Goal: Task Accomplishment & Management: Use online tool/utility

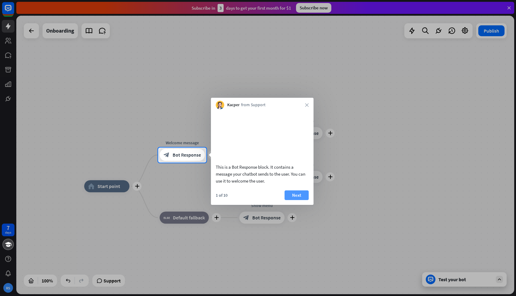
click at [299, 200] on button "Next" at bounding box center [297, 196] width 24 height 10
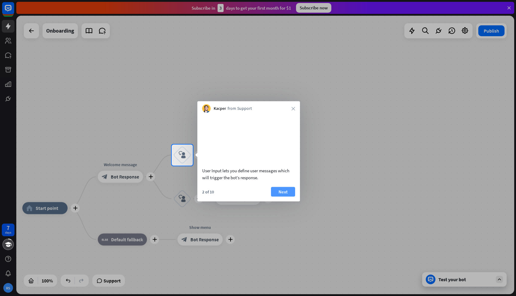
click at [290, 197] on button "Next" at bounding box center [283, 192] width 24 height 10
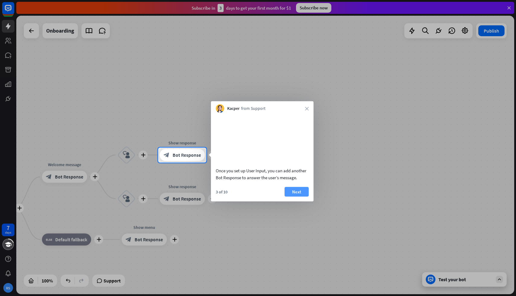
click at [295, 197] on button "Next" at bounding box center [297, 192] width 24 height 10
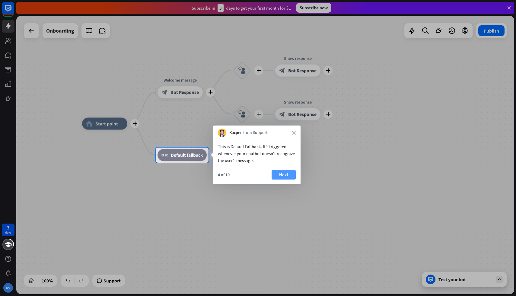
click at [285, 176] on button "Next" at bounding box center [284, 175] width 24 height 10
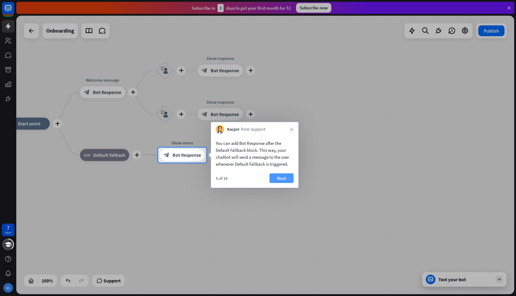
click at [288, 178] on button "Next" at bounding box center [282, 179] width 24 height 10
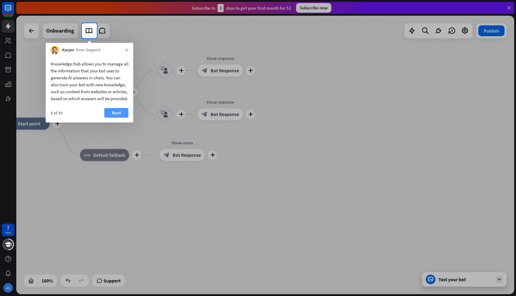
click at [122, 118] on button "Next" at bounding box center [116, 113] width 24 height 10
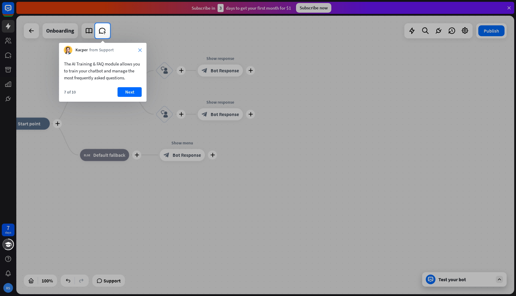
click at [140, 50] on icon "close" at bounding box center [140, 50] width 4 height 4
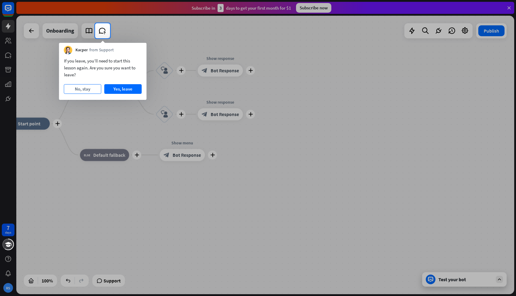
click at [80, 90] on button "No, stay" at bounding box center [82, 89] width 37 height 10
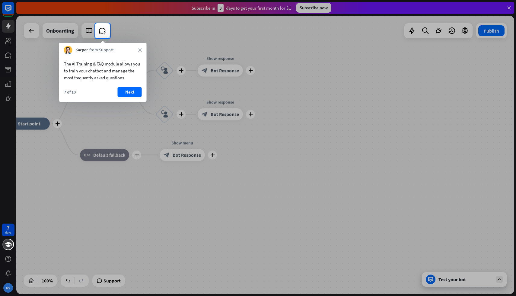
click at [138, 50] on div "Kacper from Support close" at bounding box center [103, 48] width 88 height 11
click at [141, 49] on icon "close" at bounding box center [140, 50] width 4 height 4
click at [109, 88] on button "Yes, leave" at bounding box center [122, 89] width 37 height 10
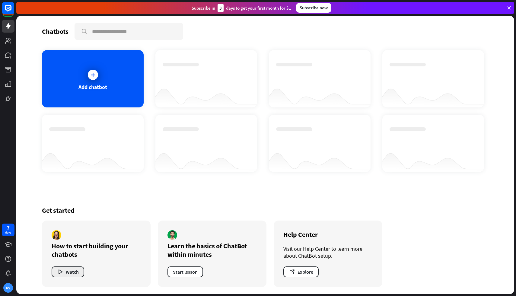
click at [68, 271] on button "Watch" at bounding box center [68, 272] width 33 height 11
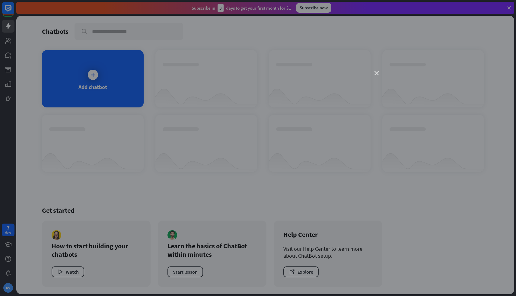
click at [377, 73] on icon "close" at bounding box center [377, 73] width 4 height 4
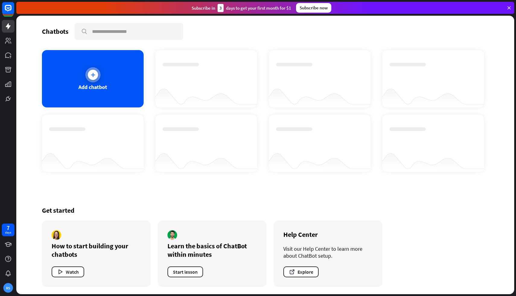
click at [94, 78] on div at bounding box center [93, 75] width 10 height 10
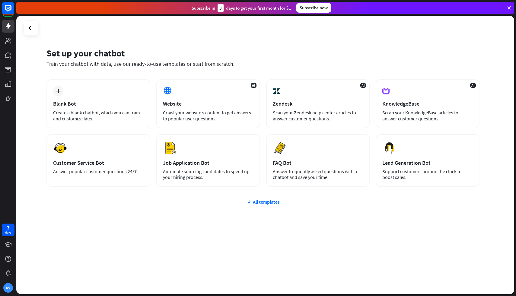
click at [152, 218] on div "plus Blank Bot Create a blank chatbot, which you can train and customize later.…" at bounding box center [263, 169] width 433 height 180
click at [104, 125] on div "plus Blank Bot Create a blank chatbot, which you can train and customize later." at bounding box center [99, 103] width 104 height 49
click at [192, 108] on div "AI Website Crawl your website’s content to get answers to popular user question…" at bounding box center [208, 103] width 104 height 49
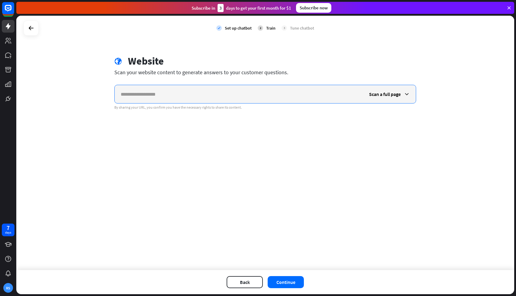
paste input "**********"
type input "**********"
click at [281, 285] on button "Continue" at bounding box center [286, 282] width 36 height 12
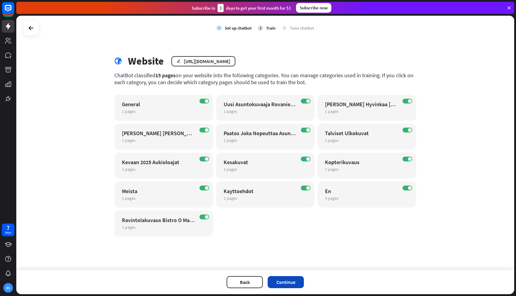
click at [291, 281] on button "Continue" at bounding box center [286, 282] width 36 height 12
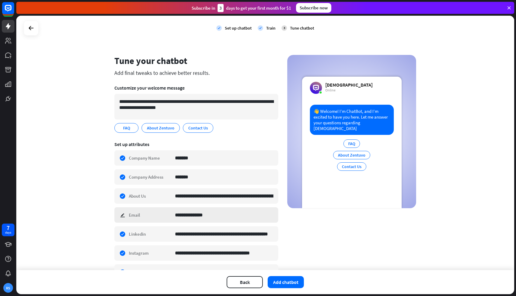
scroll to position [37, 0]
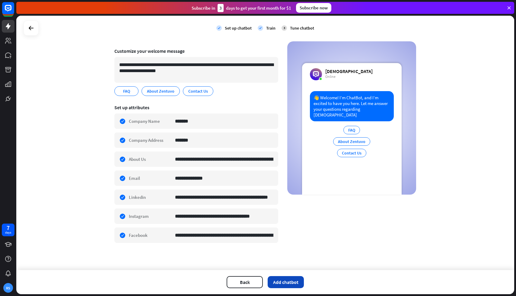
click at [298, 284] on button "Add chatbot" at bounding box center [286, 282] width 36 height 12
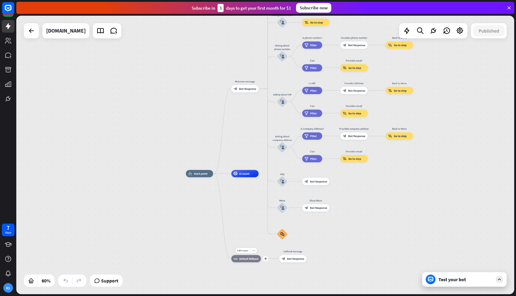
click at [247, 260] on span "Default fallback" at bounding box center [248, 259] width 19 height 4
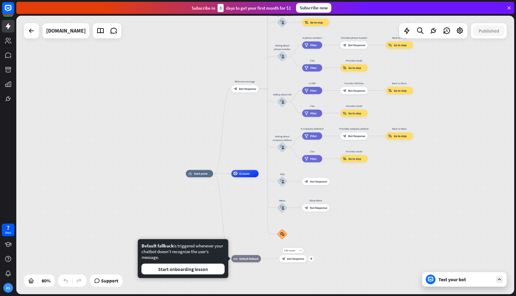
click at [289, 260] on span "Bot Response" at bounding box center [295, 259] width 17 height 4
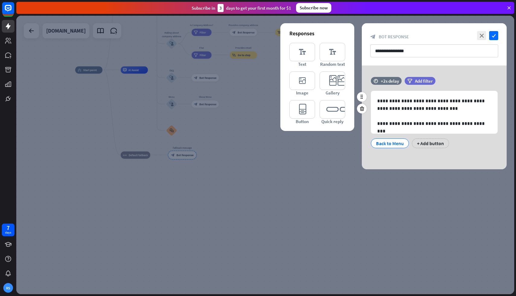
click at [403, 90] on div "time +2s delay filter Add filter" at bounding box center [434, 84] width 145 height 14
click at [400, 110] on p "**********" at bounding box center [435, 104] width 114 height 15
click at [382, 141] on div "Back to Menu" at bounding box center [390, 143] width 28 height 9
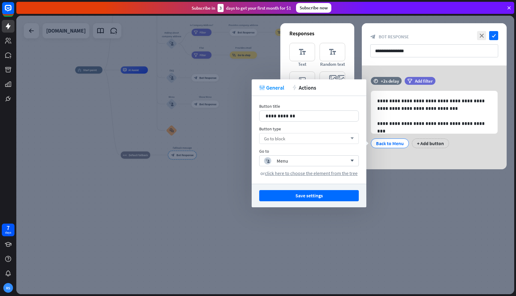
click at [316, 137] on div "Go to block arrow_down" at bounding box center [309, 138] width 100 height 11
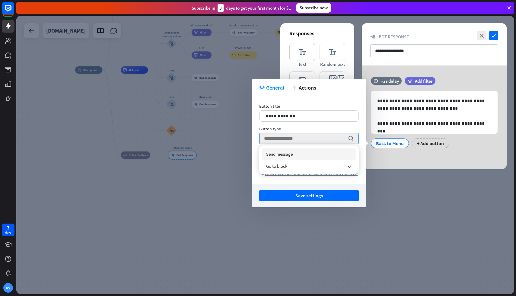
click at [259, 181] on div "**********" at bounding box center [309, 140] width 115 height 88
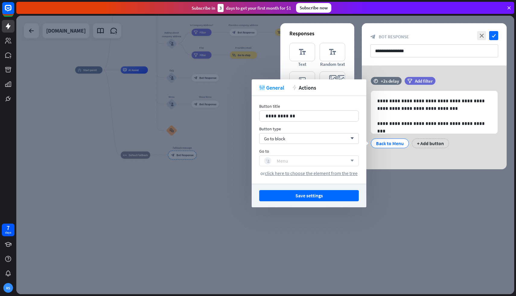
click at [285, 161] on div "Menu" at bounding box center [282, 161] width 11 height 6
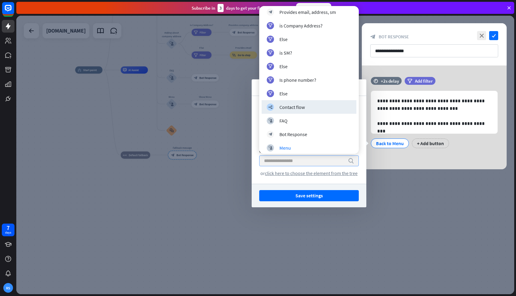
scroll to position [482, 0]
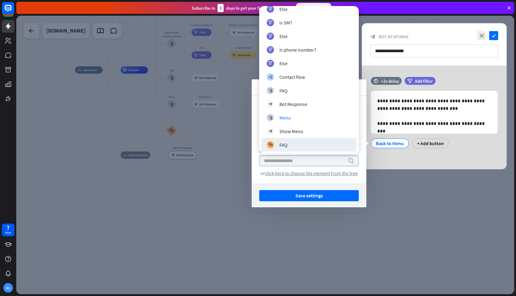
click at [233, 175] on div at bounding box center [265, 155] width 498 height 279
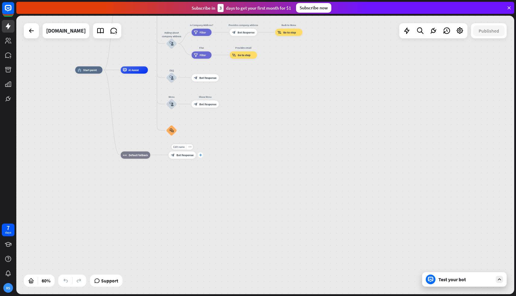
click at [200, 155] on icon "plus" at bounding box center [200, 155] width 3 height 2
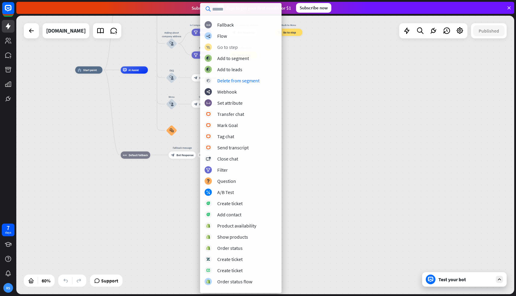
scroll to position [63, 0]
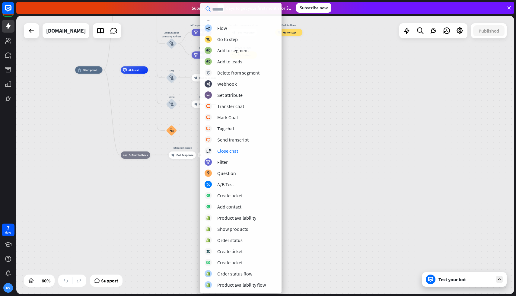
click at [154, 194] on div "home_2 Start point Welcome message block_bot_response Bot Response About us blo…" at bounding box center [225, 154] width 300 height 168
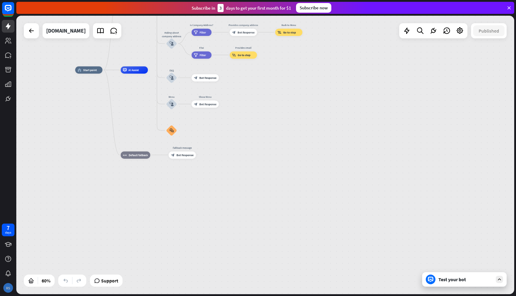
click at [10, 291] on div "RS" at bounding box center [8, 288] width 10 height 10
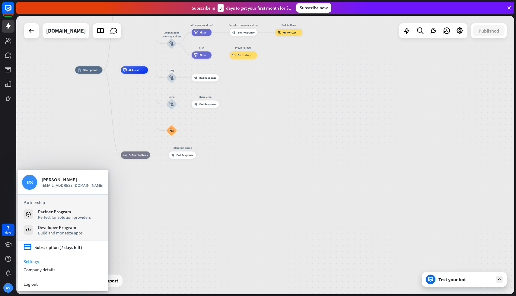
click at [34, 259] on link "Settings" at bounding box center [63, 262] width 91 height 8
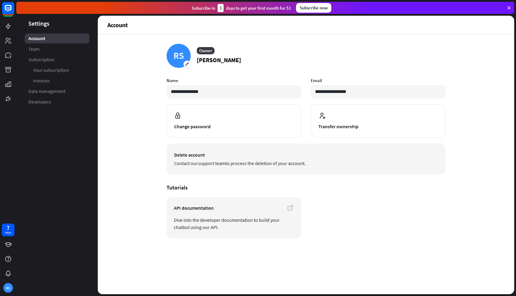
click at [198, 159] on button "Delete account Contact our support team to process the deletion of your account." at bounding box center [306, 159] width 279 height 31
click at [180, 155] on span "Delete account" at bounding box center [306, 154] width 264 height 7
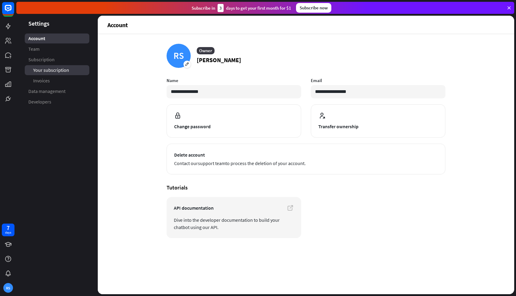
click at [66, 69] on span "Your subscription" at bounding box center [51, 70] width 36 height 6
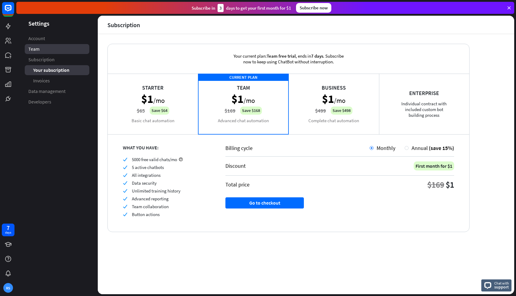
click at [43, 48] on link "Team" at bounding box center [57, 49] width 65 height 10
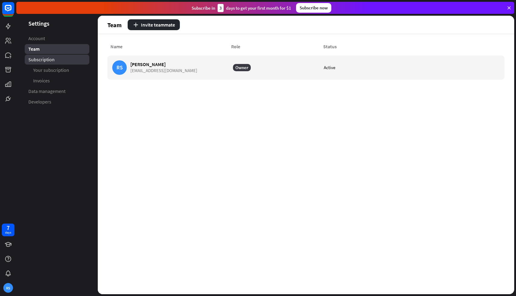
click at [43, 59] on span "Subscription" at bounding box center [41, 59] width 26 height 6
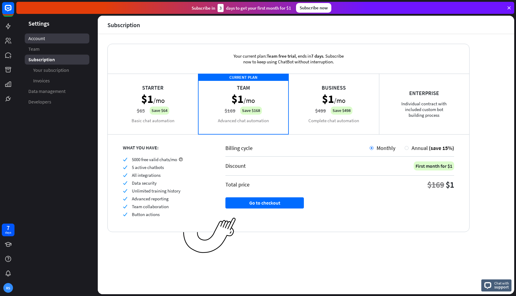
click at [44, 37] on span "Account" at bounding box center [36, 38] width 17 height 6
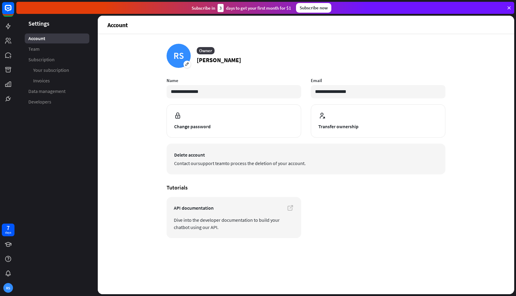
click at [203, 159] on button "Delete account Contact our support team to process the deletion of your account." at bounding box center [306, 159] width 279 height 31
click at [242, 164] on span "Contact our support team to process the deletion of your account." at bounding box center [306, 163] width 264 height 7
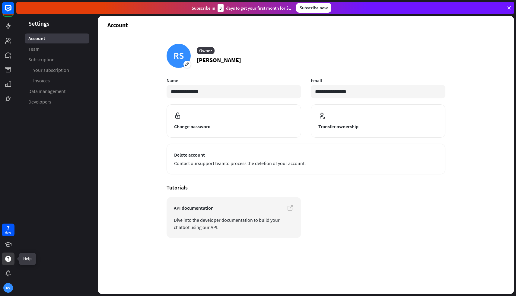
click at [9, 259] on icon at bounding box center [8, 259] width 6 height 6
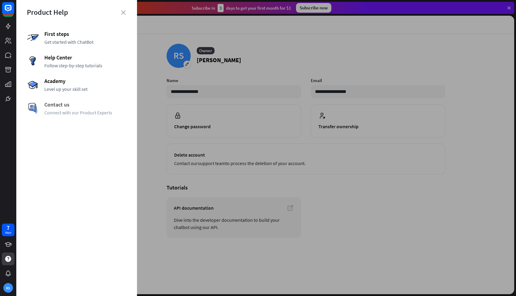
click at [66, 109] on div "Contact us Connect with our Product Experts" at bounding box center [77, 108] width 100 height 14
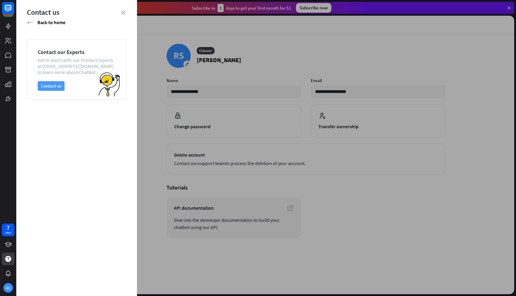
click at [47, 86] on button "Contact us" at bounding box center [51, 86] width 27 height 10
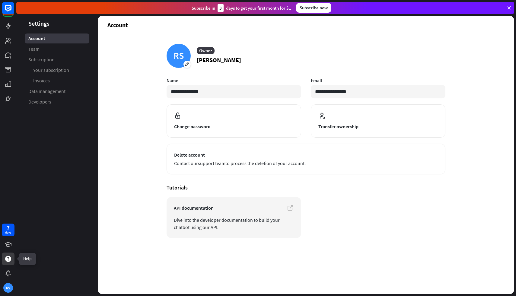
click at [7, 260] on icon at bounding box center [8, 259] width 6 height 6
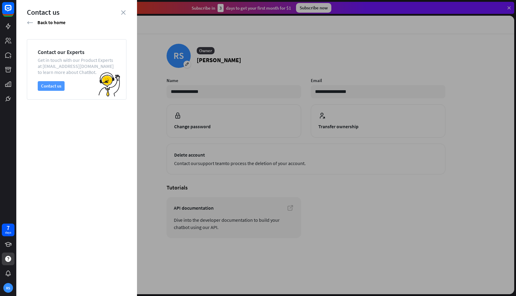
click at [53, 87] on button "Contact us" at bounding box center [51, 86] width 27 height 10
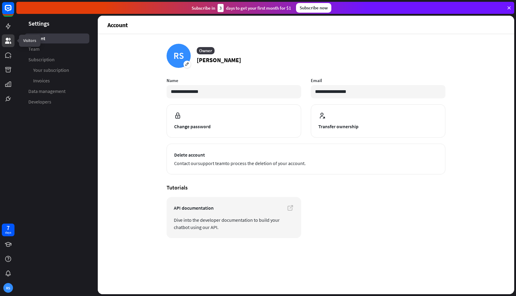
click at [10, 43] on icon at bounding box center [8, 41] width 6 height 6
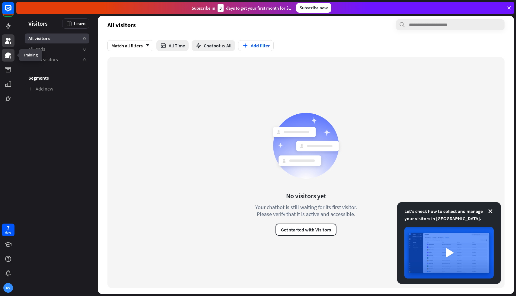
click at [8, 59] on link at bounding box center [8, 55] width 13 height 13
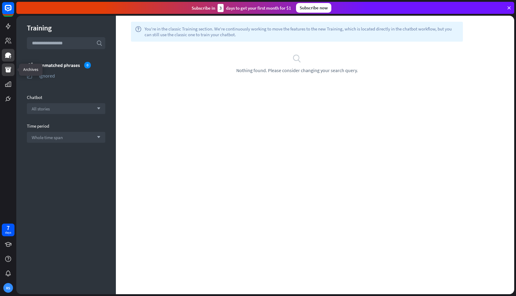
click at [5, 71] on icon at bounding box center [8, 69] width 7 height 7
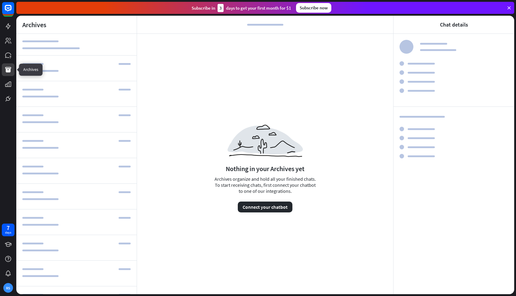
click at [5, 71] on icon at bounding box center [8, 69] width 7 height 7
click at [6, 96] on icon at bounding box center [8, 98] width 7 height 7
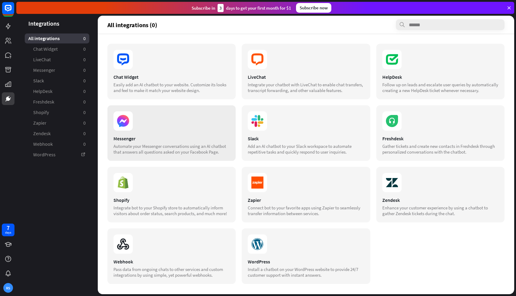
scroll to position [22, 0]
click at [8, 26] on icon at bounding box center [8, 26] width 5 height 6
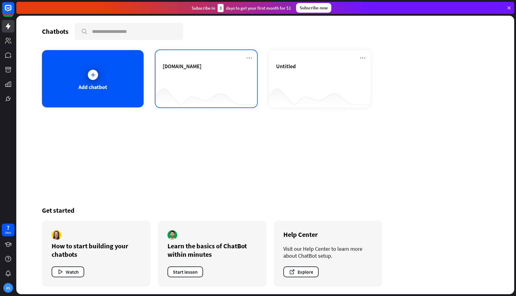
click at [203, 82] on div "[DOMAIN_NAME]" at bounding box center [206, 73] width 87 height 21
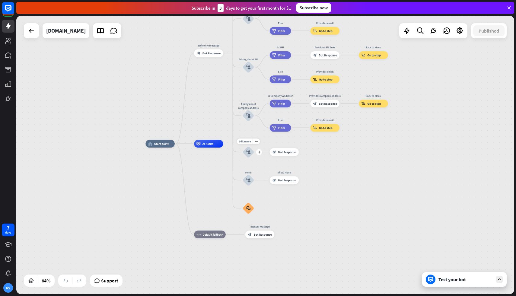
click at [247, 152] on icon "block_user_input" at bounding box center [248, 152] width 5 height 5
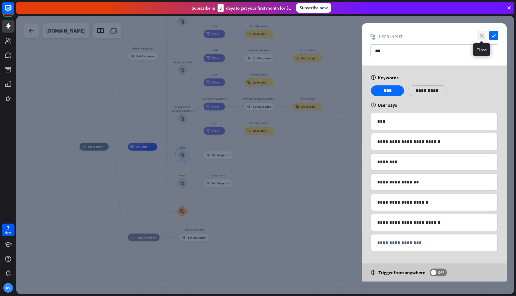
click at [481, 35] on icon "close" at bounding box center [481, 35] width 9 height 9
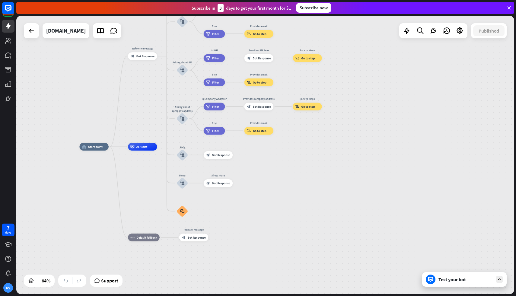
click at [454, 280] on div "Test your bot" at bounding box center [466, 280] width 54 height 6
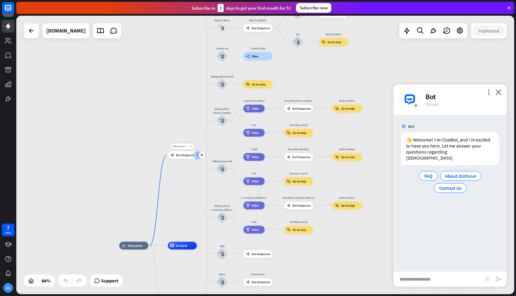
click at [178, 153] on span "Bot Response" at bounding box center [185, 155] width 18 height 4
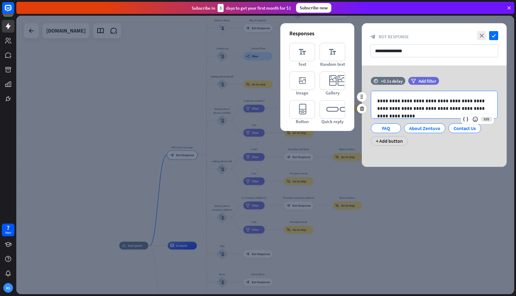
click at [390, 102] on p "**********" at bounding box center [435, 104] width 114 height 15
drag, startPoint x: 383, startPoint y: 102, endPoint x: 402, endPoint y: 102, distance: 19.3
click at [402, 102] on p "**********" at bounding box center [435, 104] width 114 height 15
drag, startPoint x: 402, startPoint y: 102, endPoint x: 385, endPoint y: 102, distance: 17.2
click at [385, 102] on p "**********" at bounding box center [435, 104] width 114 height 15
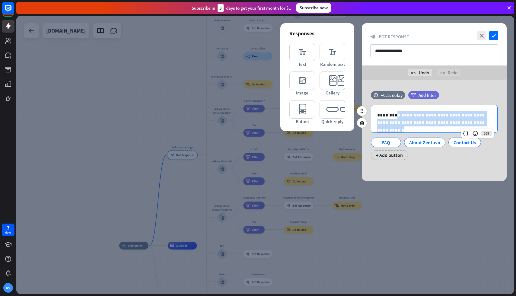
drag, startPoint x: 393, startPoint y: 116, endPoint x: 478, endPoint y: 124, distance: 85.9
click at [478, 124] on p "**********" at bounding box center [435, 118] width 114 height 15
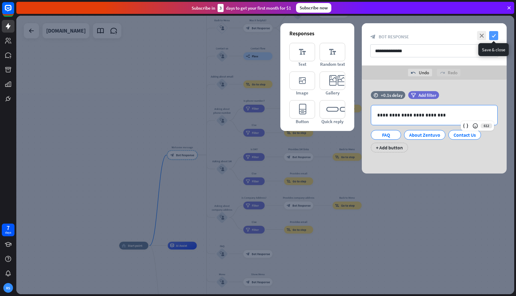
click at [492, 36] on icon "check" at bounding box center [494, 35] width 9 height 9
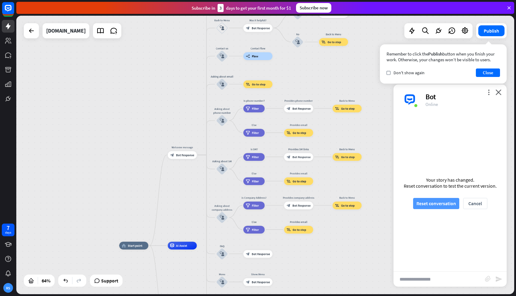
click at [426, 207] on button "Reset conversation" at bounding box center [436, 203] width 46 height 11
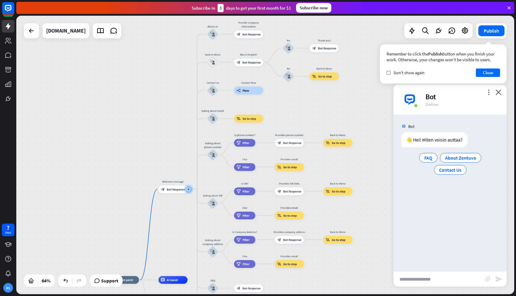
click at [403, 281] on input "text" at bounding box center [440, 279] width 92 height 15
type input "**********"
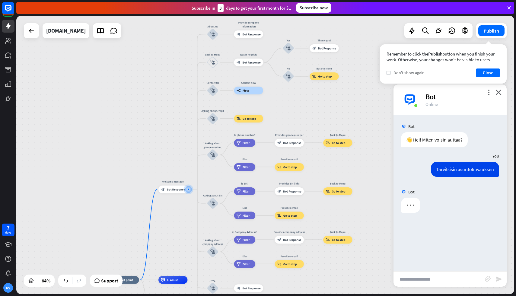
click at [387, 74] on label "check" at bounding box center [389, 73] width 4 height 4
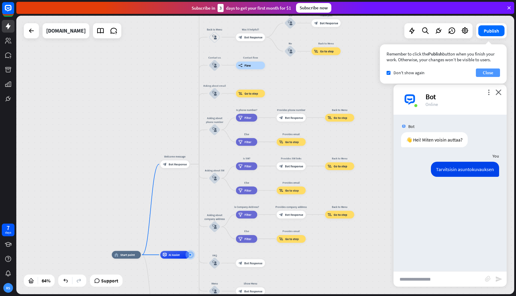
click at [495, 72] on button "Close" at bounding box center [488, 73] width 24 height 8
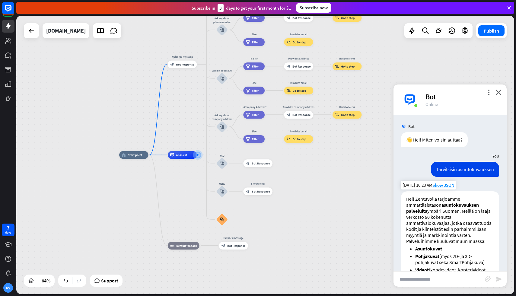
scroll to position [97, 0]
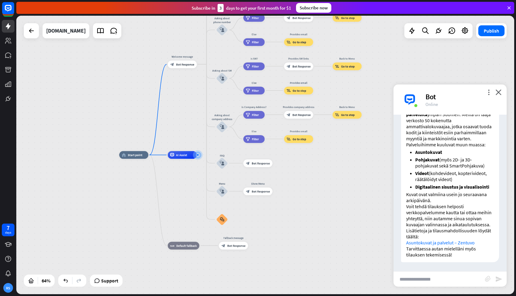
click at [415, 282] on input "text" at bounding box center [440, 279] width 92 height 15
type input "**********"
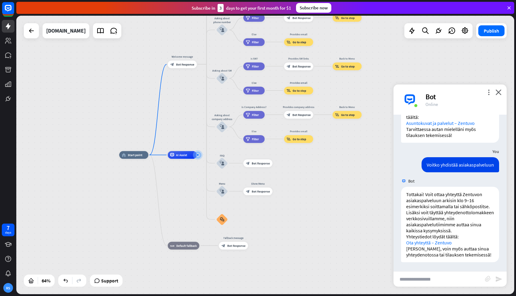
scroll to position [216, 0]
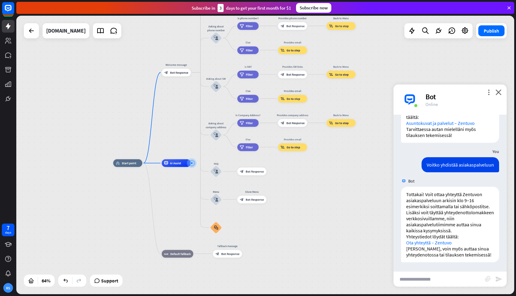
drag, startPoint x: 195, startPoint y: 188, endPoint x: 188, endPoint y: 197, distance: 11.0
click at [188, 197] on div "home_2 Start point Welcome message block_bot_response Bot Response About us blo…" at bounding box center [273, 252] width 320 height 179
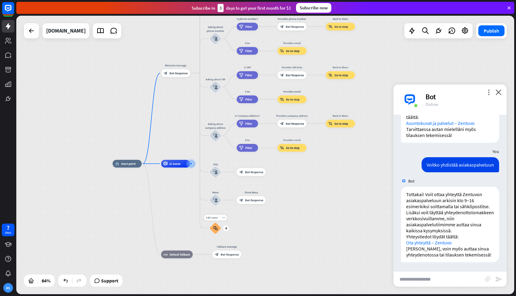
click at [216, 228] on icon "block_faq" at bounding box center [216, 228] width 4 height 4
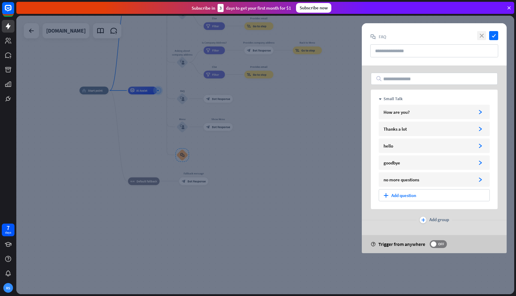
click at [484, 33] on icon "close" at bounding box center [481, 35] width 9 height 9
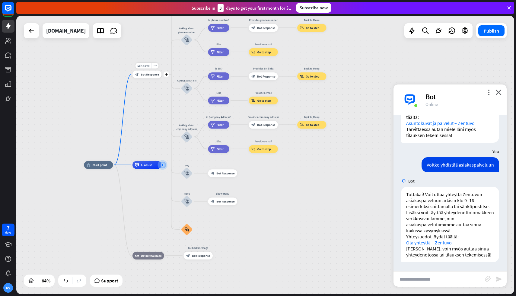
click at [152, 76] on span "Bot Response" at bounding box center [150, 74] width 18 height 4
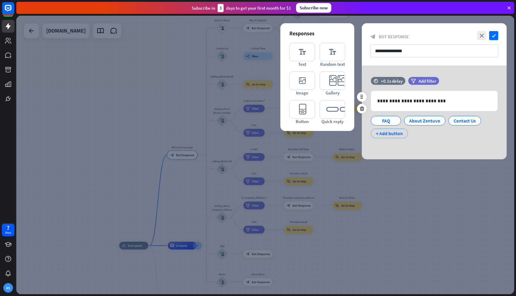
click at [387, 134] on div "+ Add button" at bounding box center [389, 134] width 37 height 10
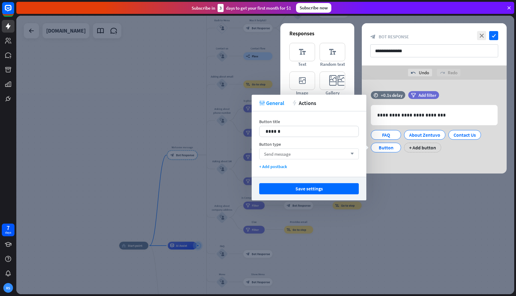
click at [324, 154] on div "Send message arrow_down" at bounding box center [309, 154] width 100 height 11
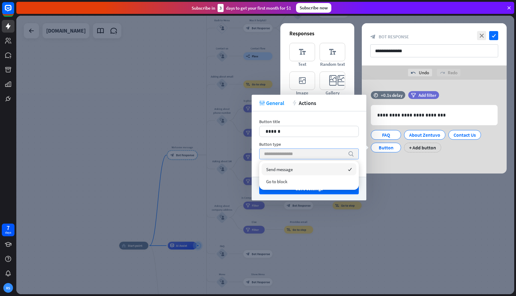
click at [324, 154] on input "search" at bounding box center [304, 154] width 81 height 10
click at [418, 159] on div "**********" at bounding box center [434, 127] width 145 height 94
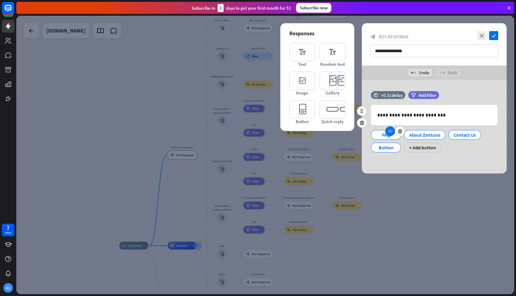
click at [391, 134] on icon at bounding box center [390, 131] width 5 height 5
click at [398, 132] on icon at bounding box center [400, 131] width 6 height 5
click at [387, 135] on div "About Zentuvo" at bounding box center [391, 134] width 31 height 9
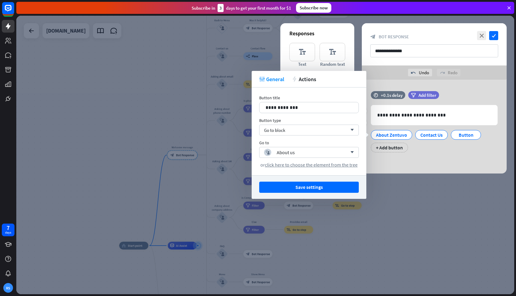
click at [433, 150] on div "About Zentuvo Contact Us Button + Add button" at bounding box center [433, 139] width 127 height 25
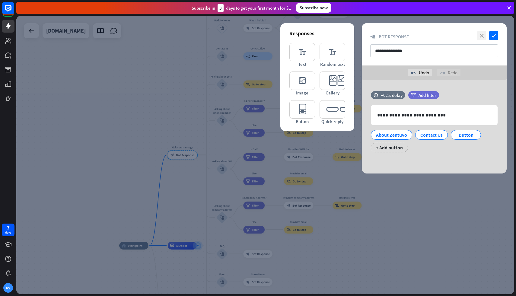
click at [482, 39] on icon "close" at bounding box center [481, 35] width 9 height 9
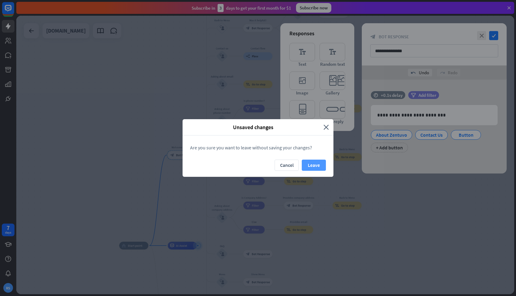
click at [310, 164] on button "Leave" at bounding box center [314, 165] width 24 height 11
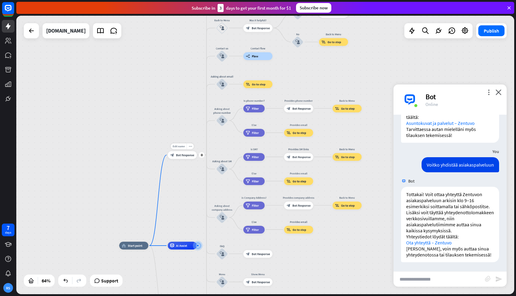
click at [193, 159] on div "Edit name more_horiz plus block_bot_response Bot Response" at bounding box center [182, 155] width 29 height 8
click at [181, 246] on span "AI Assist" at bounding box center [181, 246] width 11 height 4
click at [190, 212] on div "home_2 Start point Welcome message block_bot_response Bot Response About us blo…" at bounding box center [265, 155] width 498 height 279
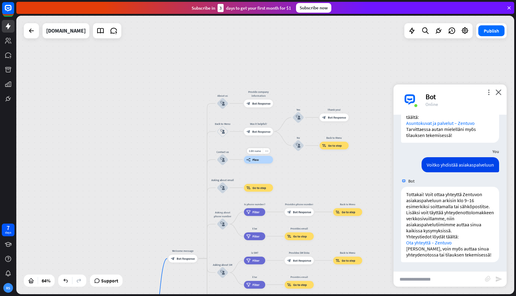
click at [255, 159] on span "Flow" at bounding box center [256, 160] width 6 height 4
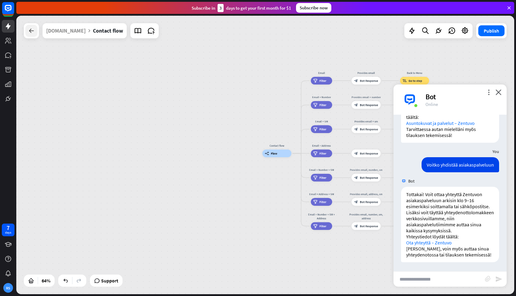
click at [34, 32] on icon at bounding box center [31, 30] width 7 height 7
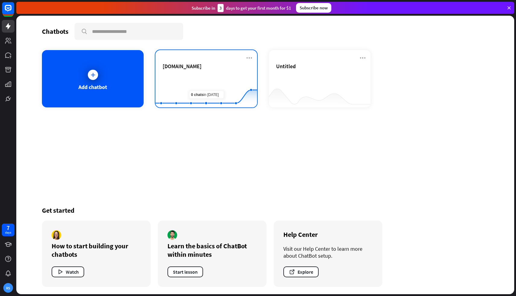
click at [205, 71] on div "[DOMAIN_NAME]" at bounding box center [206, 73] width 87 height 21
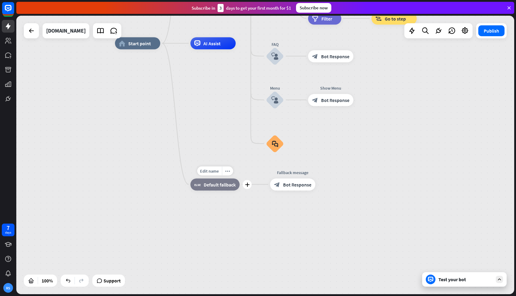
click at [219, 186] on span "Default fallback" at bounding box center [220, 185] width 32 height 6
click at [212, 170] on span "Edit name" at bounding box center [209, 170] width 19 height 5
click at [215, 216] on div "home_2 Start point Welcome message block_bot_response Bot Response About us blo…" at bounding box center [364, 182] width 498 height 279
click at [297, 184] on span "Bot Response" at bounding box center [297, 185] width 28 height 6
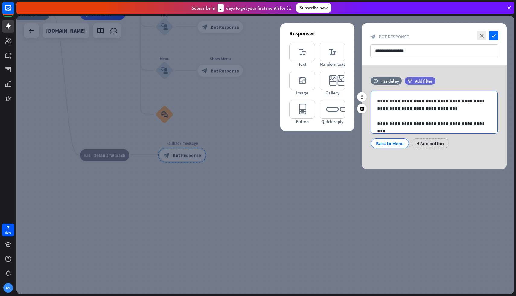
click at [390, 115] on p at bounding box center [435, 116] width 114 height 8
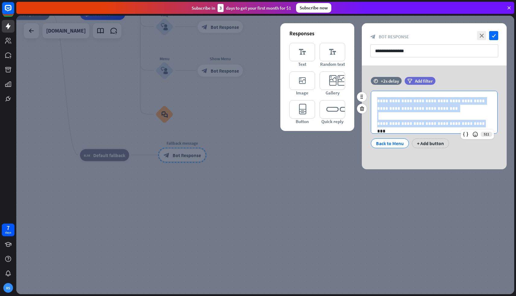
drag, startPoint x: 378, startPoint y: 100, endPoint x: 465, endPoint y: 123, distance: 90.2
click at [465, 123] on div "**********" at bounding box center [434, 112] width 126 height 42
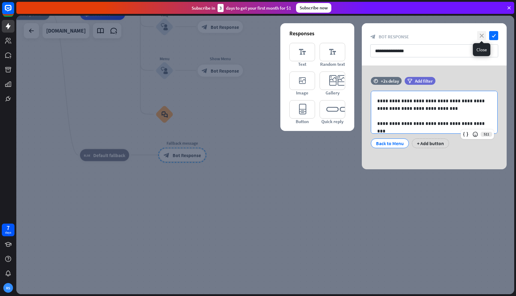
click at [480, 39] on icon "close" at bounding box center [481, 35] width 9 height 9
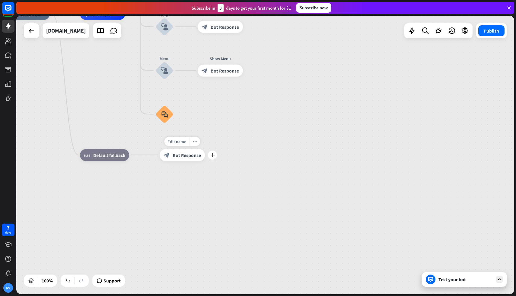
click at [181, 161] on div "Edit name more_horiz plus Fallback message block_bot_response Bot Response" at bounding box center [182, 155] width 45 height 12
click at [209, 155] on div "plus" at bounding box center [212, 155] width 9 height 9
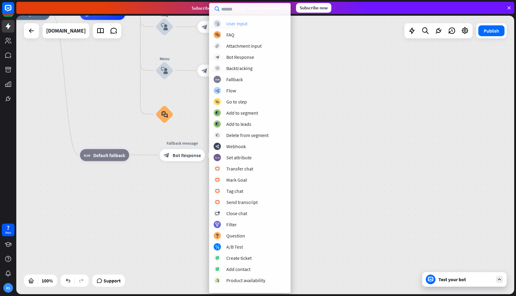
click at [240, 24] on div "User Input" at bounding box center [237, 24] width 21 height 6
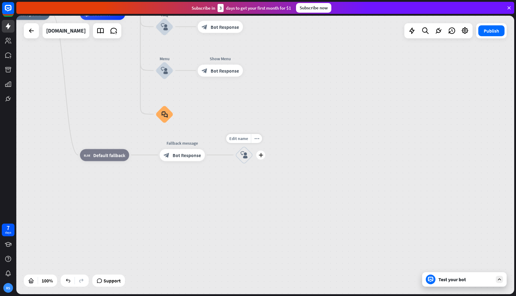
click at [245, 156] on icon "block_user_input" at bounding box center [244, 155] width 7 height 7
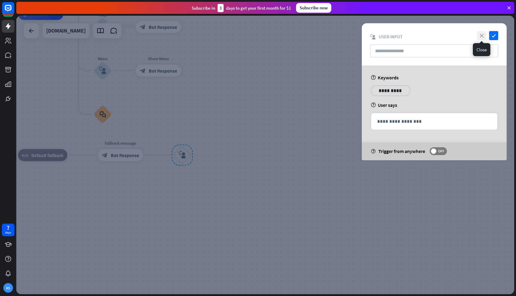
click at [482, 37] on icon "close" at bounding box center [481, 35] width 9 height 9
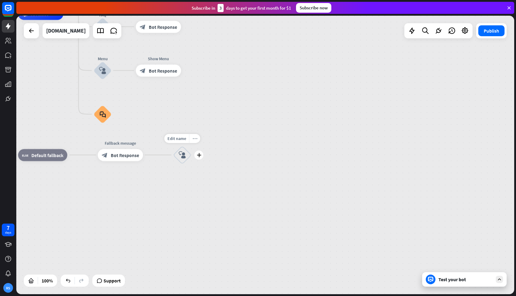
click at [194, 140] on icon "more_horiz" at bounding box center [195, 138] width 5 height 5
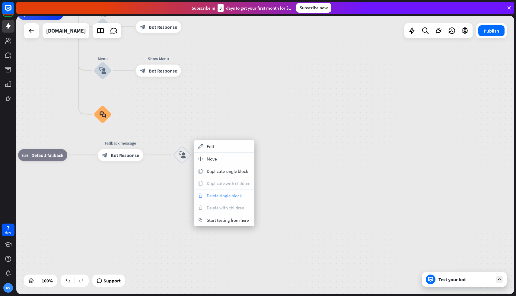
click at [213, 194] on span "Delete single block" at bounding box center [224, 196] width 35 height 6
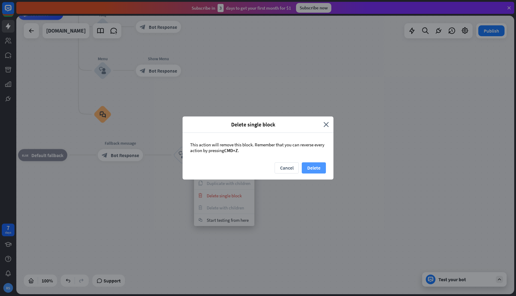
click at [316, 167] on button "Delete" at bounding box center [314, 167] width 24 height 11
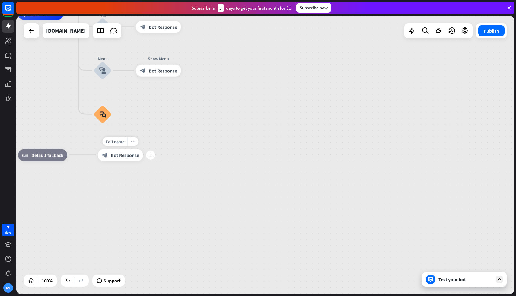
click at [134, 158] on div "block_bot_response Bot Response" at bounding box center [120, 155] width 45 height 12
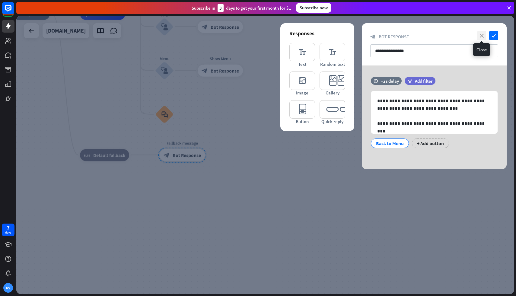
click at [484, 37] on icon "close" at bounding box center [481, 35] width 9 height 9
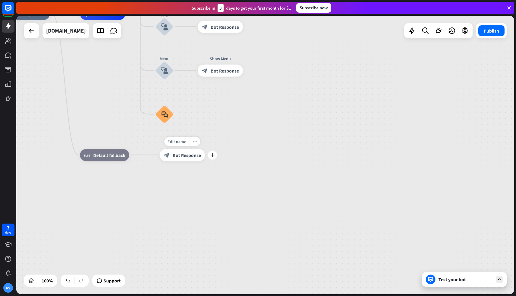
click at [194, 143] on icon "more_horiz" at bounding box center [195, 141] width 5 height 5
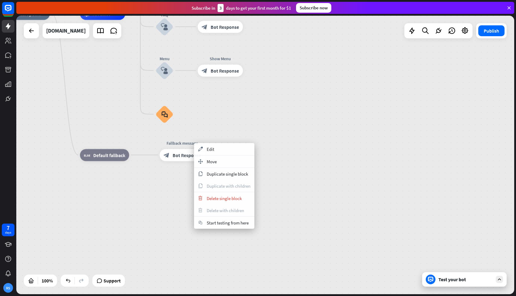
click at [151, 179] on div "home_2 Start point Welcome message block_bot_response Bot Response About us blo…" at bounding box center [254, 153] width 498 height 279
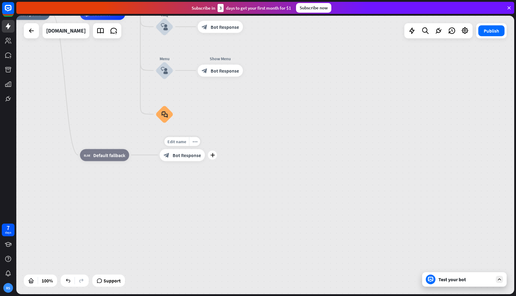
click at [191, 154] on span "Bot Response" at bounding box center [187, 155] width 28 height 6
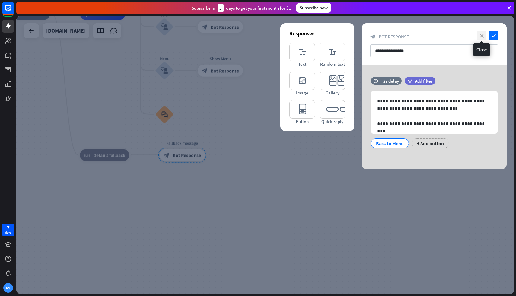
click at [481, 36] on icon "close" at bounding box center [481, 35] width 9 height 9
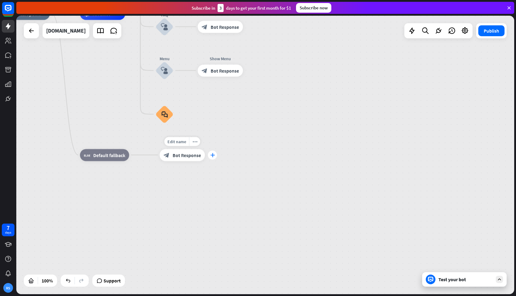
click at [212, 154] on icon "plus" at bounding box center [212, 155] width 5 height 4
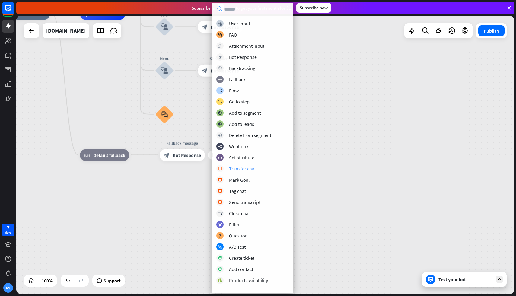
click at [241, 170] on div "Transfer chat" at bounding box center [242, 169] width 27 height 6
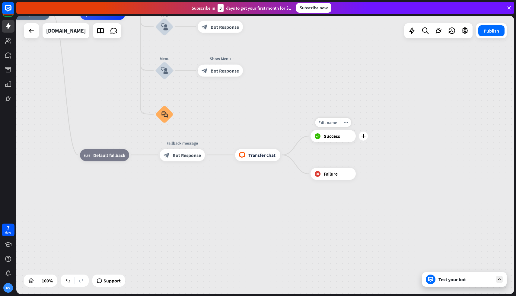
click at [328, 137] on span "Success" at bounding box center [332, 136] width 16 height 6
click at [329, 177] on div "block_failure Failure" at bounding box center [333, 174] width 45 height 12
click at [262, 155] on span "Transfer chat" at bounding box center [262, 155] width 27 height 6
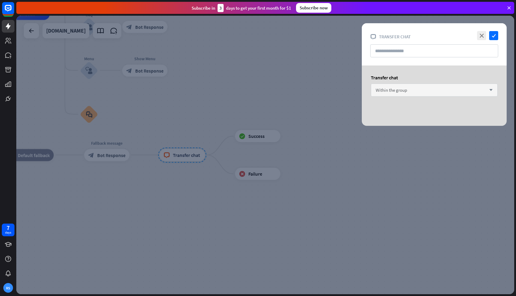
click at [391, 93] on span "Within the group" at bounding box center [391, 90] width 31 height 6
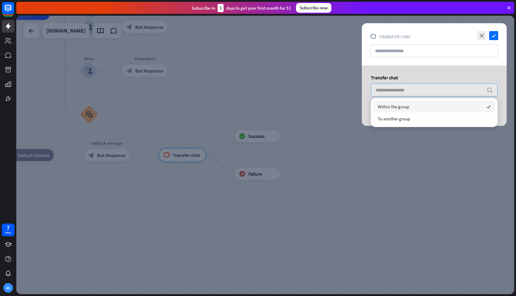
click at [388, 77] on div "Transfer chat" at bounding box center [434, 78] width 127 height 6
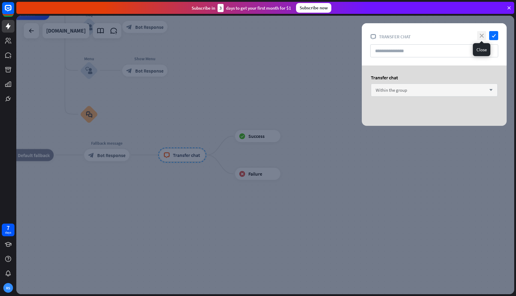
click at [480, 34] on icon "close" at bounding box center [481, 35] width 9 height 9
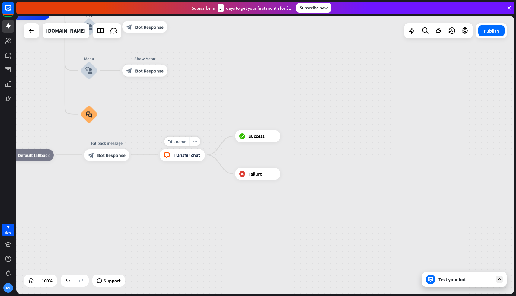
click at [197, 141] on div "more_horiz" at bounding box center [194, 141] width 11 height 9
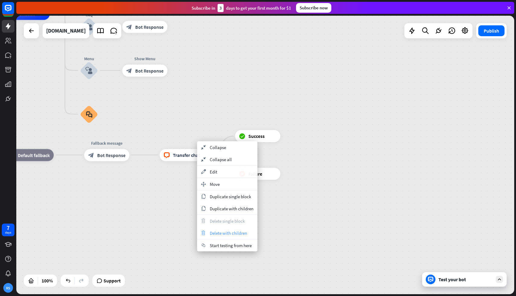
click at [208, 230] on div "trash Delete with children" at bounding box center [227, 233] width 60 height 12
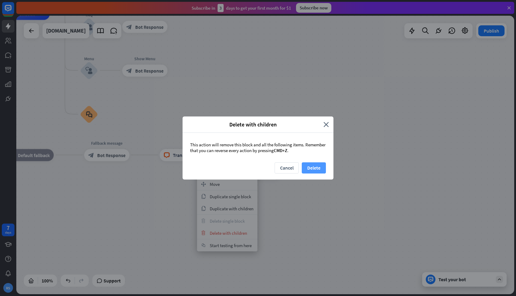
click at [313, 172] on button "Delete" at bounding box center [314, 167] width 24 height 11
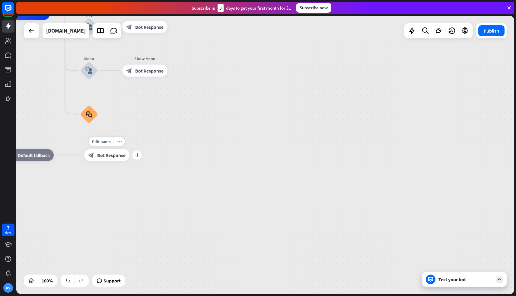
click at [139, 156] on div "plus" at bounding box center [137, 155] width 9 height 9
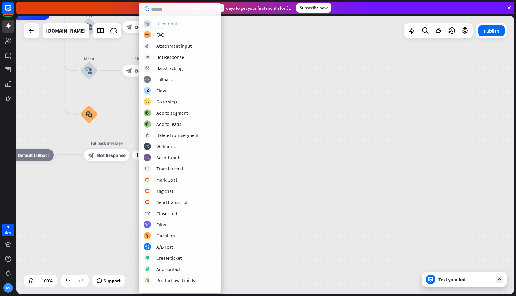
click at [175, 25] on div "User Input" at bounding box center [166, 24] width 21 height 6
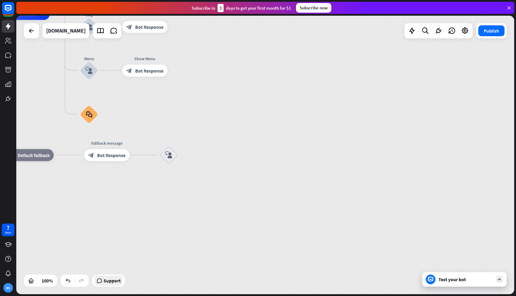
click at [113, 279] on span "Support" at bounding box center [112, 281] width 17 height 10
click at [167, 158] on icon "block_user_input" at bounding box center [168, 155] width 7 height 7
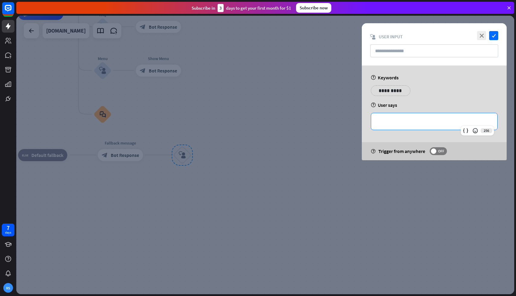
click at [386, 125] on p "**********" at bounding box center [435, 122] width 114 height 8
click at [435, 90] on div "**********" at bounding box center [434, 92] width 130 height 15
click at [482, 34] on icon "close" at bounding box center [481, 35] width 9 height 9
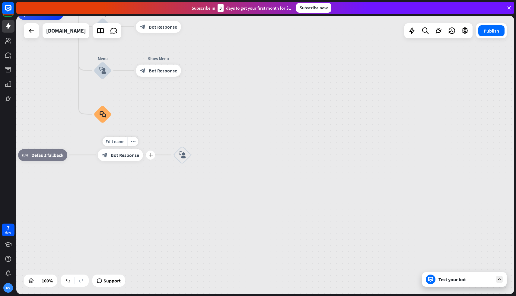
click at [133, 159] on div "block_bot_response Bot Response" at bounding box center [120, 155] width 45 height 12
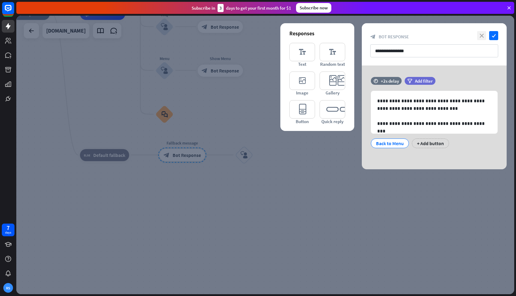
click at [481, 35] on icon "close" at bounding box center [481, 35] width 9 height 9
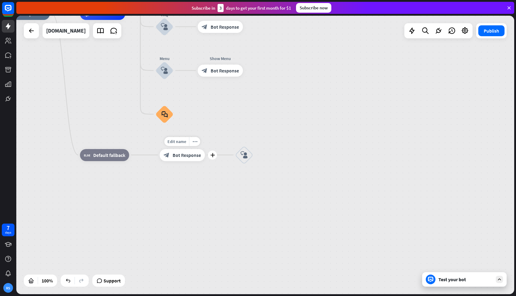
click at [205, 157] on div "Edit name more_horiz plus Fallback message block_bot_response Bot Response" at bounding box center [182, 155] width 45 height 12
click at [212, 157] on icon "plus" at bounding box center [212, 155] width 5 height 4
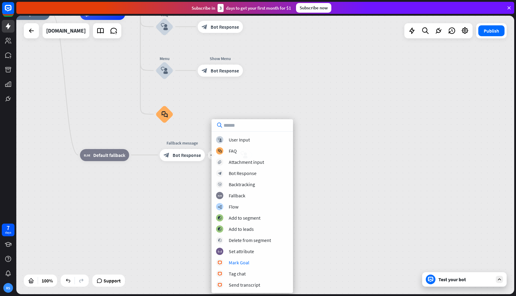
click at [301, 252] on div "home_2 Start point Welcome message block_bot_response Bot Response About us blo…" at bounding box center [254, 153] width 498 height 279
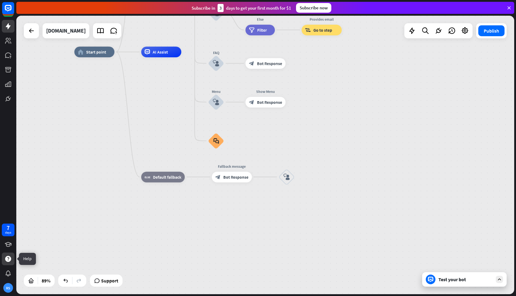
click at [6, 261] on icon at bounding box center [8, 259] width 6 height 6
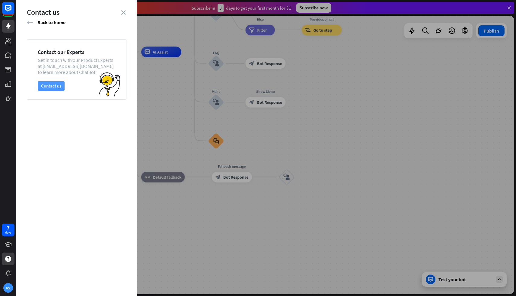
click at [55, 86] on button "Contact us" at bounding box center [51, 86] width 27 height 10
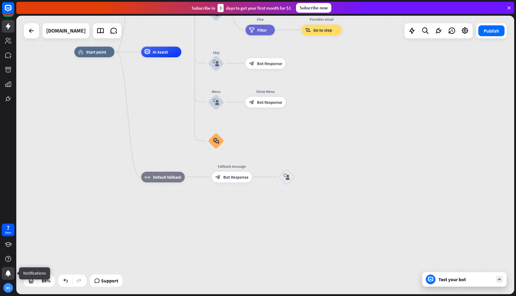
click at [10, 268] on div at bounding box center [8, 273] width 13 height 13
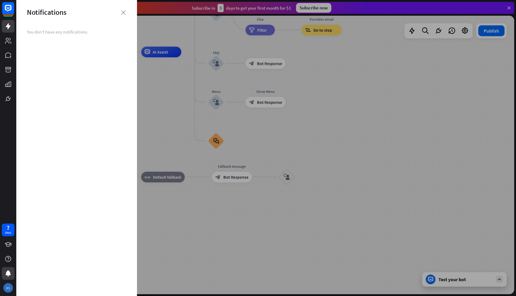
click at [11, 287] on div "RS" at bounding box center [8, 288] width 10 height 10
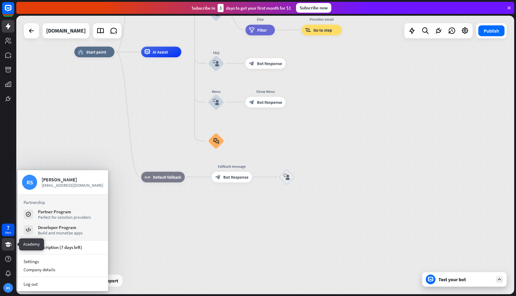
click at [6, 244] on icon at bounding box center [8, 244] width 7 height 7
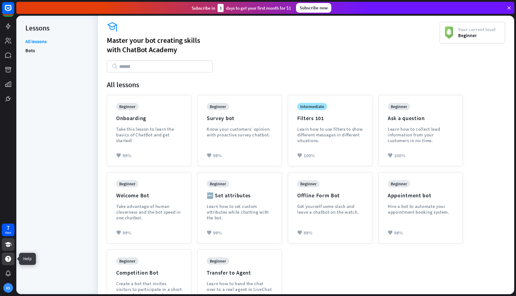
click at [12, 262] on div at bounding box center [8, 259] width 13 height 13
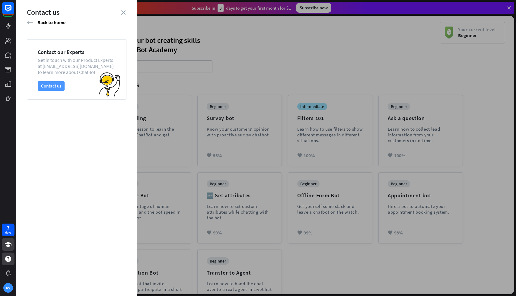
click at [53, 90] on button "Contact us" at bounding box center [51, 86] width 27 height 10
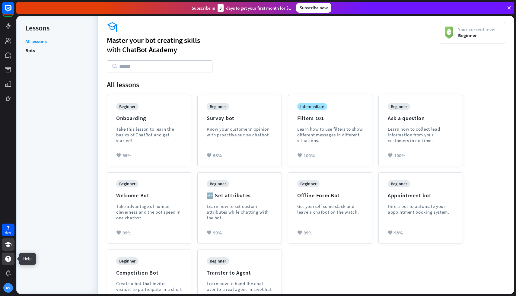
click at [7, 259] on icon at bounding box center [8, 259] width 6 height 6
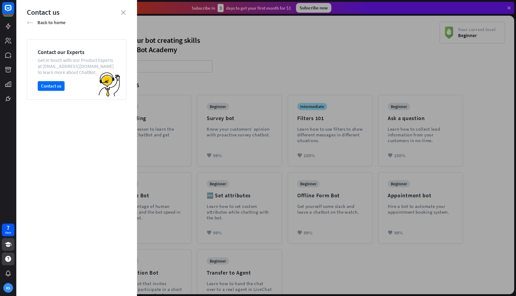
click at [30, 21] on icon "arrow_left" at bounding box center [30, 23] width 6 height 6
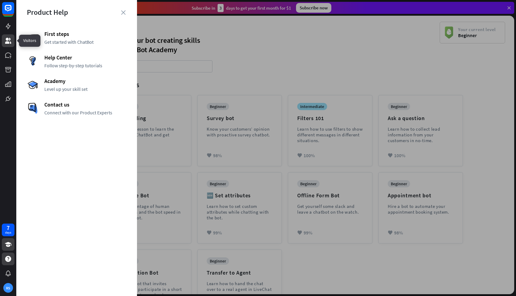
click at [8, 39] on icon at bounding box center [8, 41] width 6 height 6
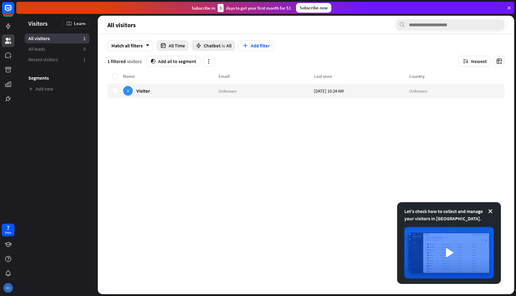
click at [8, 286] on div "RS" at bounding box center [8, 288] width 10 height 10
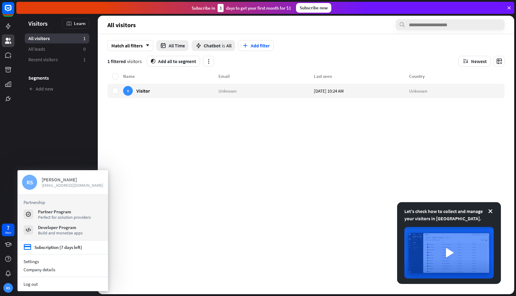
click at [68, 185] on span "[EMAIL_ADDRESS][DOMAIN_NAME]" at bounding box center [73, 185] width 62 height 5
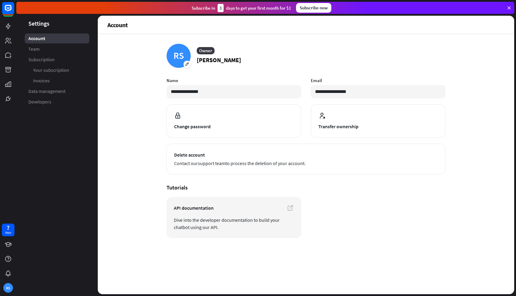
drag, startPoint x: 233, startPoint y: 94, endPoint x: 159, endPoint y: 94, distance: 73.1
click at [159, 94] on div "**********" at bounding box center [306, 164] width 417 height 260
click at [377, 71] on div "**********" at bounding box center [306, 141] width 279 height 194
drag, startPoint x: 364, startPoint y: 93, endPoint x: 335, endPoint y: 91, distance: 28.8
click at [335, 91] on input "**********" at bounding box center [378, 91] width 135 height 13
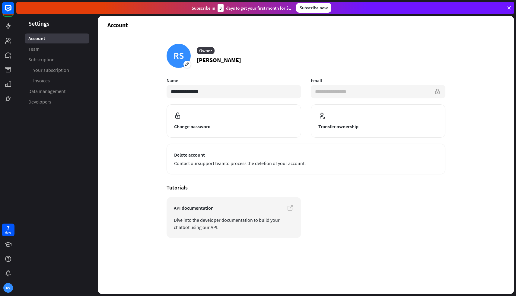
click at [355, 93] on input "**********" at bounding box center [378, 91] width 135 height 13
drag, startPoint x: 361, startPoint y: 93, endPoint x: 307, endPoint y: 93, distance: 53.5
click at [307, 93] on article "**********" at bounding box center [306, 126] width 279 height 97
click at [241, 63] on p "[PERSON_NAME]" at bounding box center [219, 60] width 44 height 9
drag, startPoint x: 252, startPoint y: 60, endPoint x: 195, endPoint y: 60, distance: 56.5
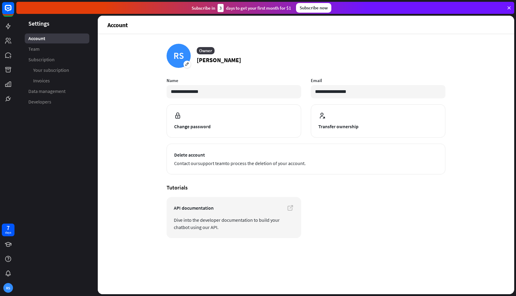
click at [195, 60] on article "RS Owner [PERSON_NAME]" at bounding box center [306, 56] width 279 height 24
copy p "[PERSON_NAME]"
